Goal: Task Accomplishment & Management: Manage account settings

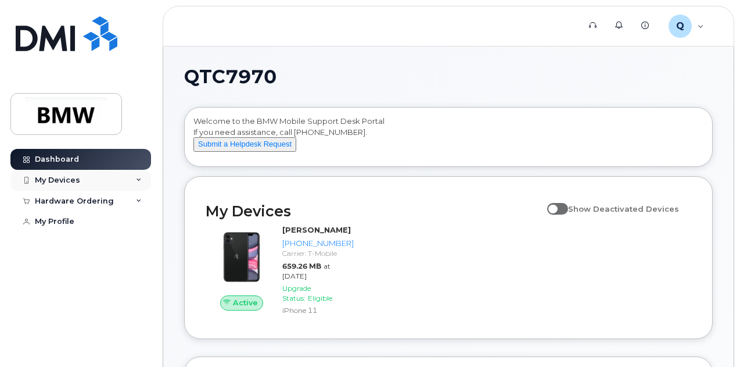
click at [71, 177] on div "My Devices" at bounding box center [57, 180] width 45 height 9
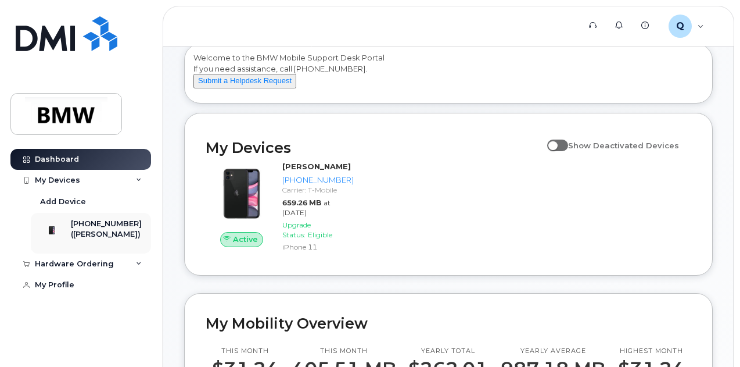
scroll to position [58, 0]
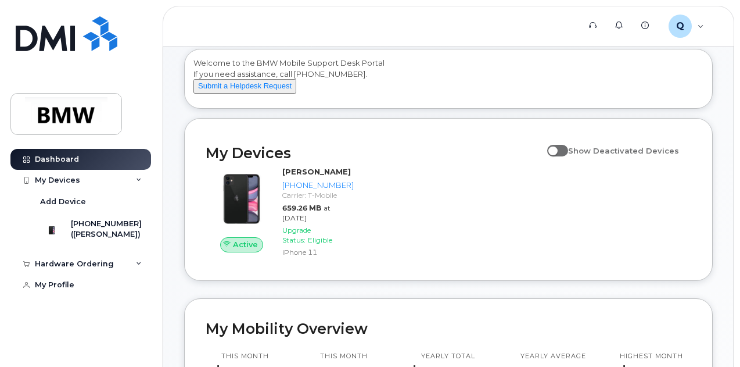
click at [199, 42] on header "Support Alerts Knowledge Base Q QTC7970 Employee English Français Sign out" at bounding box center [449, 26] width 572 height 41
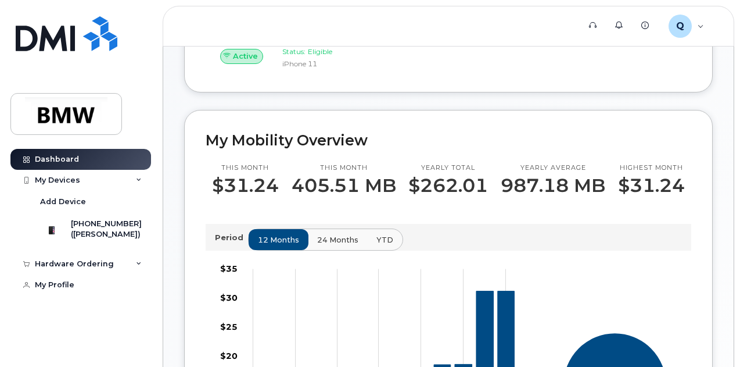
scroll to position [174, 0]
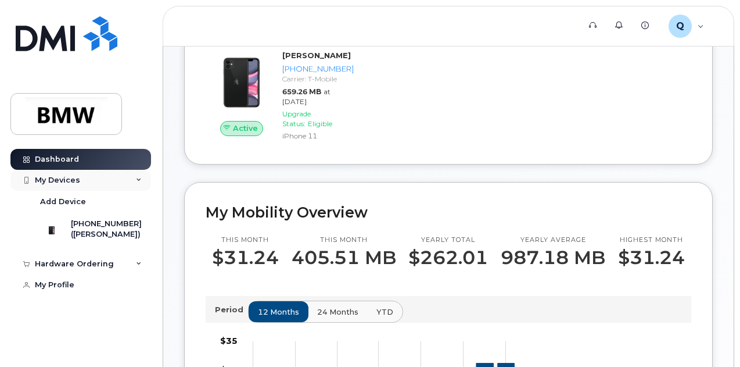
click at [79, 178] on div "My Devices" at bounding box center [80, 180] width 141 height 21
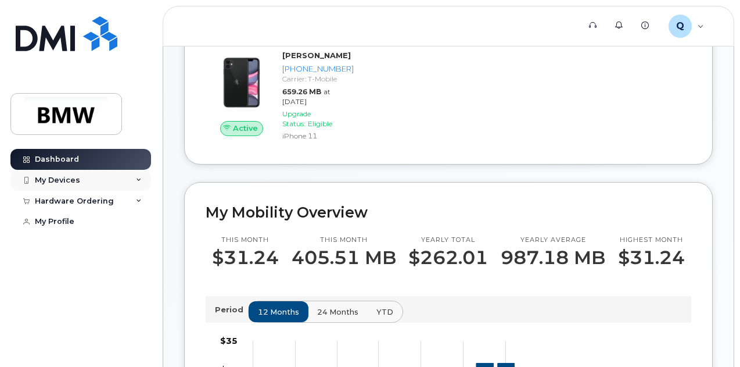
click at [79, 178] on div "My Devices" at bounding box center [80, 180] width 141 height 21
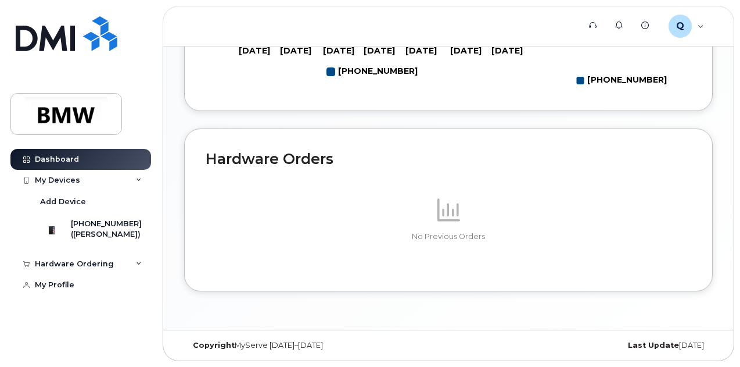
scroll to position [697, 0]
click at [60, 201] on div "Add Device" at bounding box center [63, 201] width 46 height 10
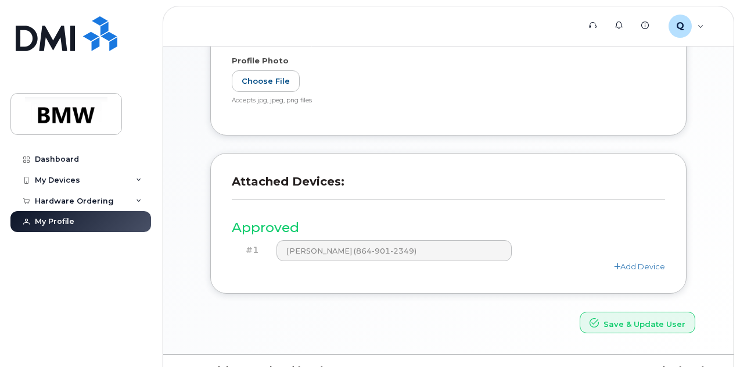
scroll to position [402, 0]
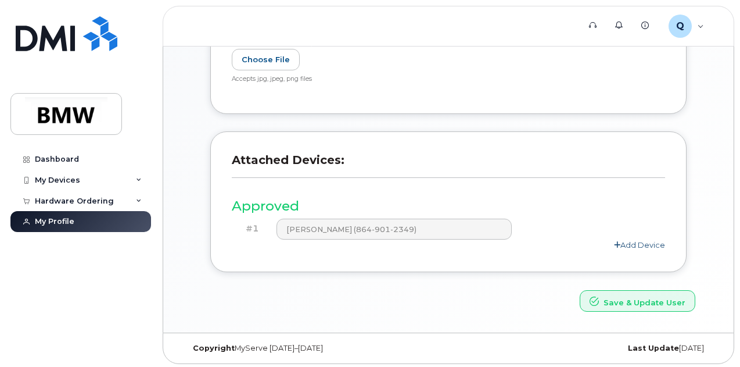
click at [636, 244] on link "Add Device" at bounding box center [639, 244] width 51 height 9
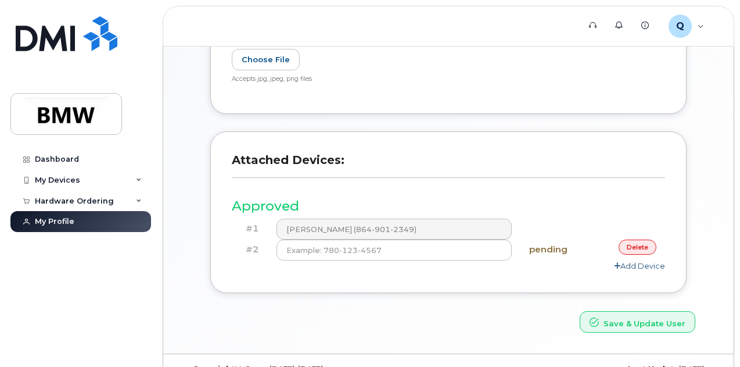
click at [645, 244] on link "delete" at bounding box center [638, 246] width 38 height 15
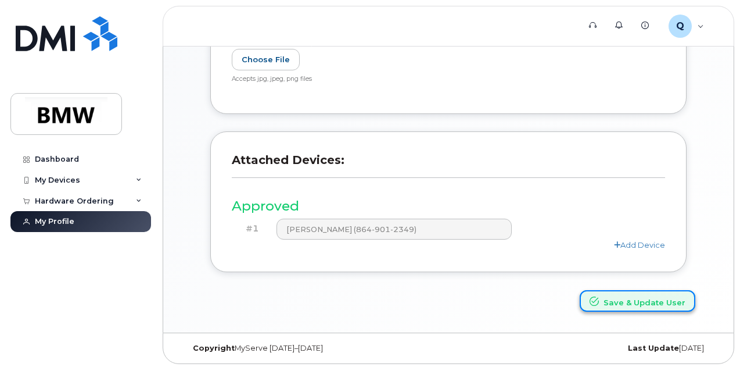
click at [642, 295] on button "Save & Update User" at bounding box center [638, 301] width 116 height 22
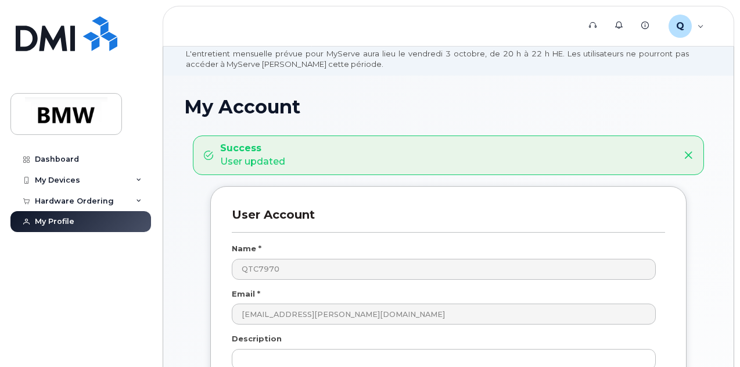
scroll to position [232, 0]
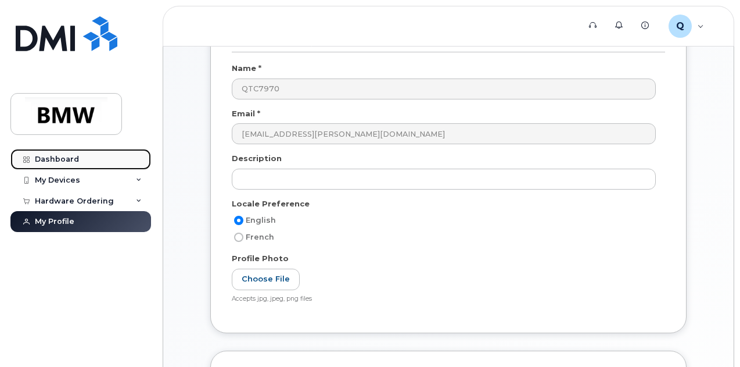
click at [69, 162] on div "Dashboard" at bounding box center [57, 159] width 44 height 9
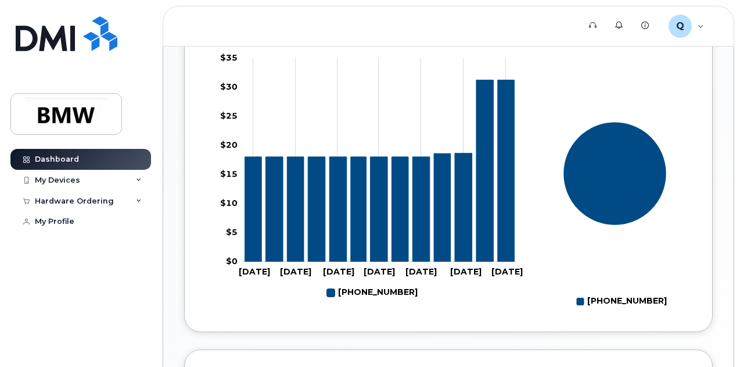
scroll to position [465, 0]
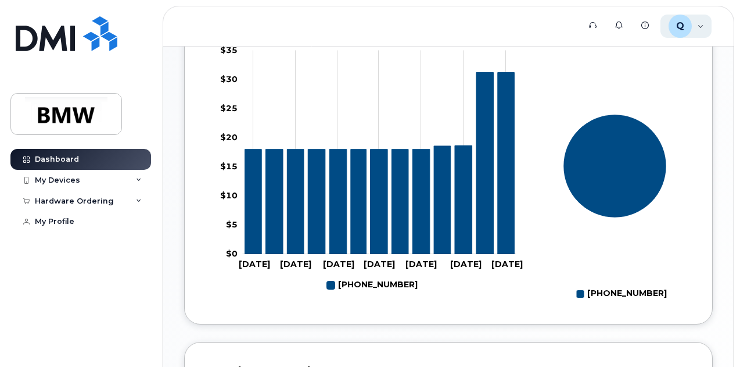
click at [701, 23] on div "Q QTC7970 Employee" at bounding box center [687, 26] width 52 height 23
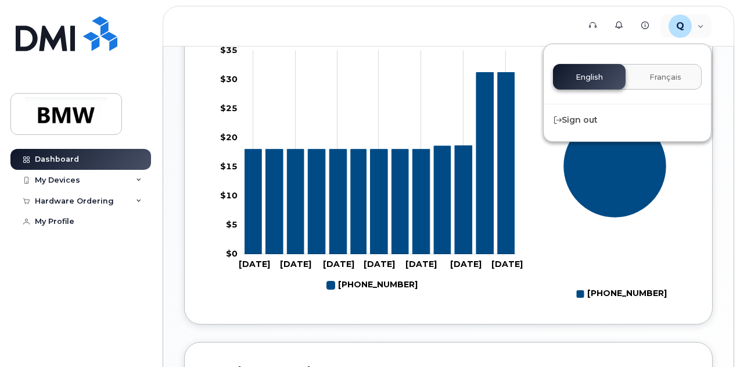
click at [412, 20] on header "Support Alerts Knowledge Base Q QTC7970 Employee English Français Sign out" at bounding box center [449, 26] width 572 height 41
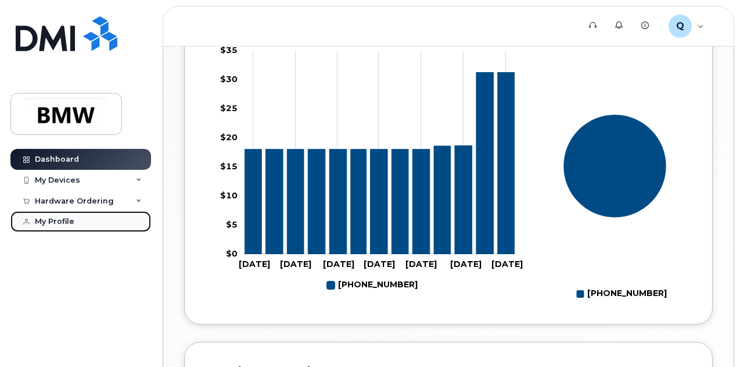
click at [58, 218] on div "My Profile" at bounding box center [55, 221] width 40 height 9
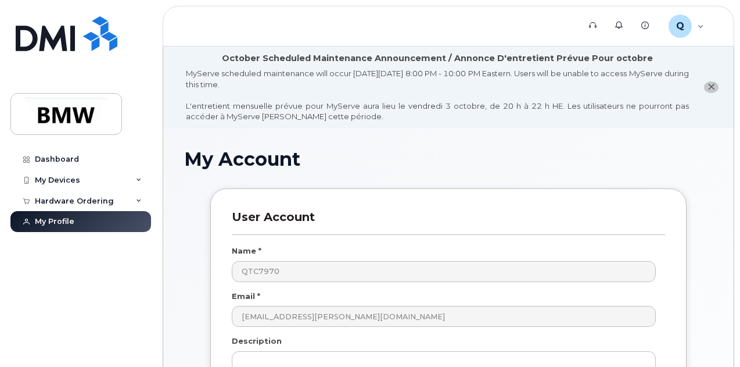
drag, startPoint x: 743, startPoint y: 213, endPoint x: 713, endPoint y: 208, distance: 30.7
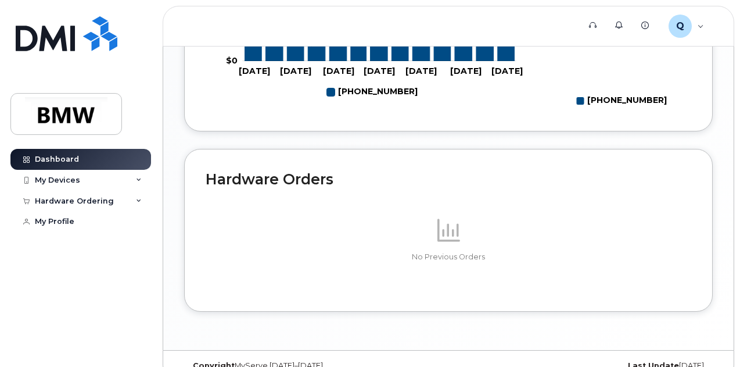
scroll to position [697, 0]
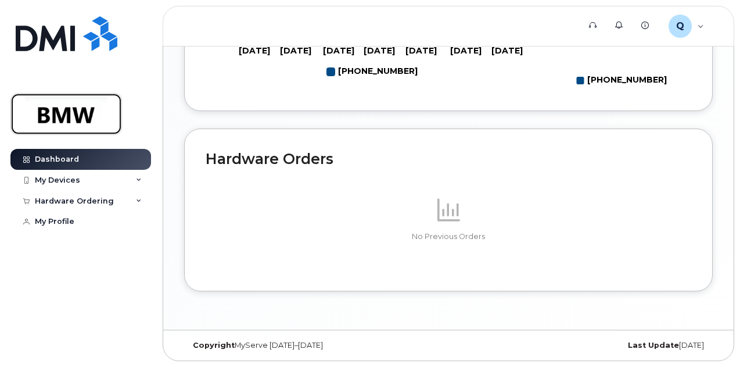
click at [88, 113] on img at bounding box center [67, 114] width 90 height 34
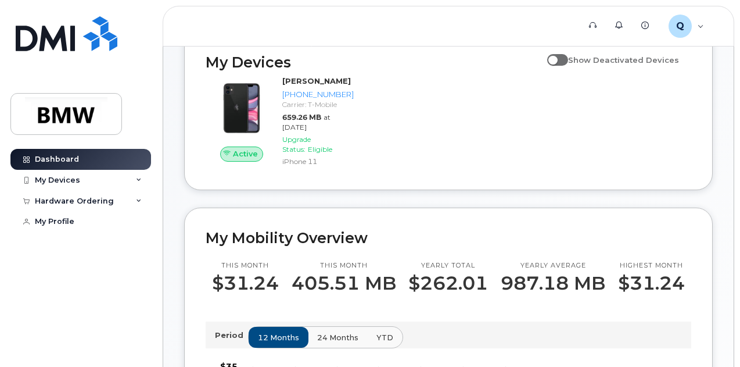
scroll to position [116, 0]
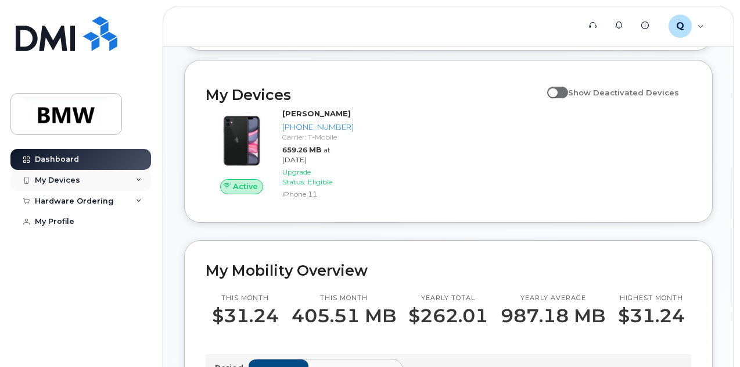
click at [119, 180] on div "My Devices" at bounding box center [80, 180] width 141 height 21
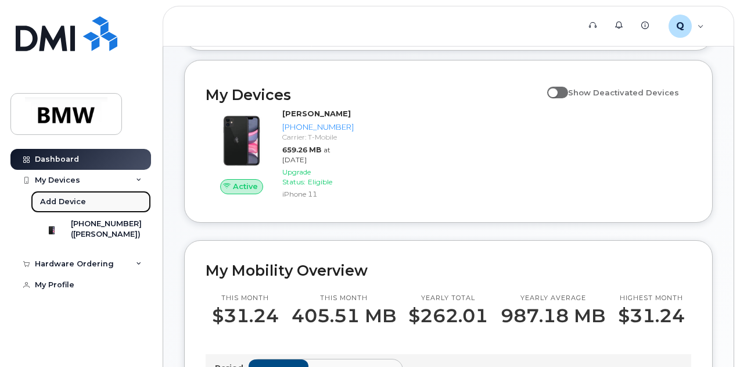
click at [50, 201] on div "Add Device" at bounding box center [63, 201] width 46 height 10
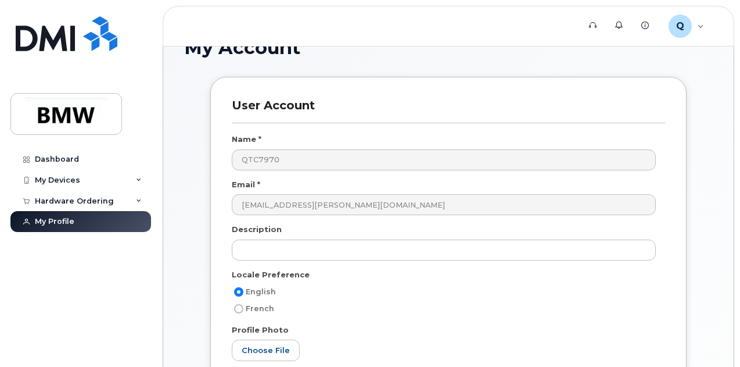
scroll to position [53, 0]
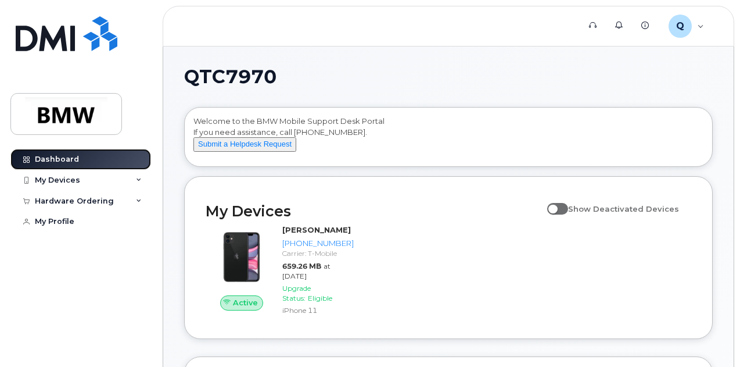
click at [86, 164] on link "Dashboard" at bounding box center [80, 159] width 141 height 21
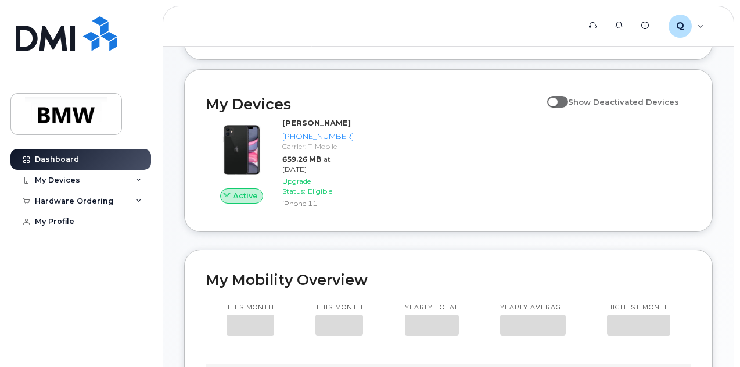
scroll to position [116, 0]
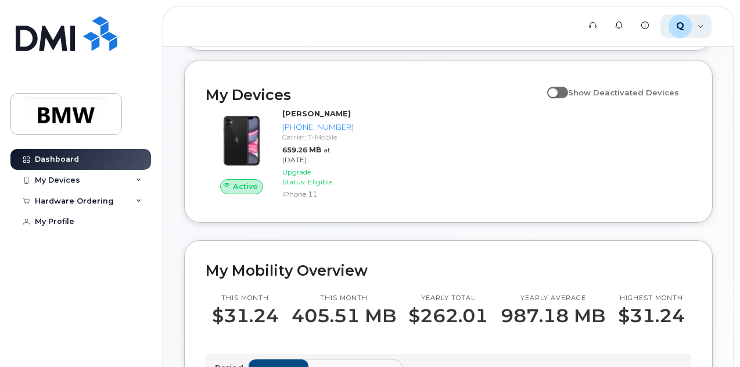
click at [700, 17] on div "Q QTC7970 Employee" at bounding box center [687, 26] width 52 height 23
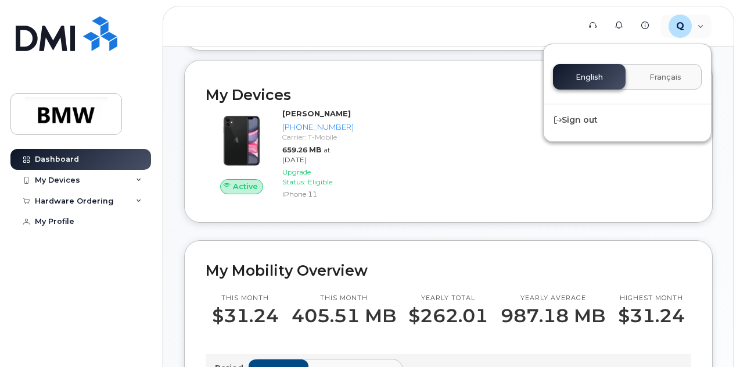
click at [488, 92] on div "My Devices Show Deactivated Devices" at bounding box center [449, 94] width 486 height 27
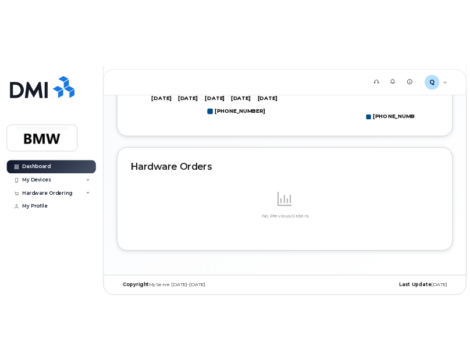
scroll to position [685, 0]
